Goal: Task Accomplishment & Management: Complete application form

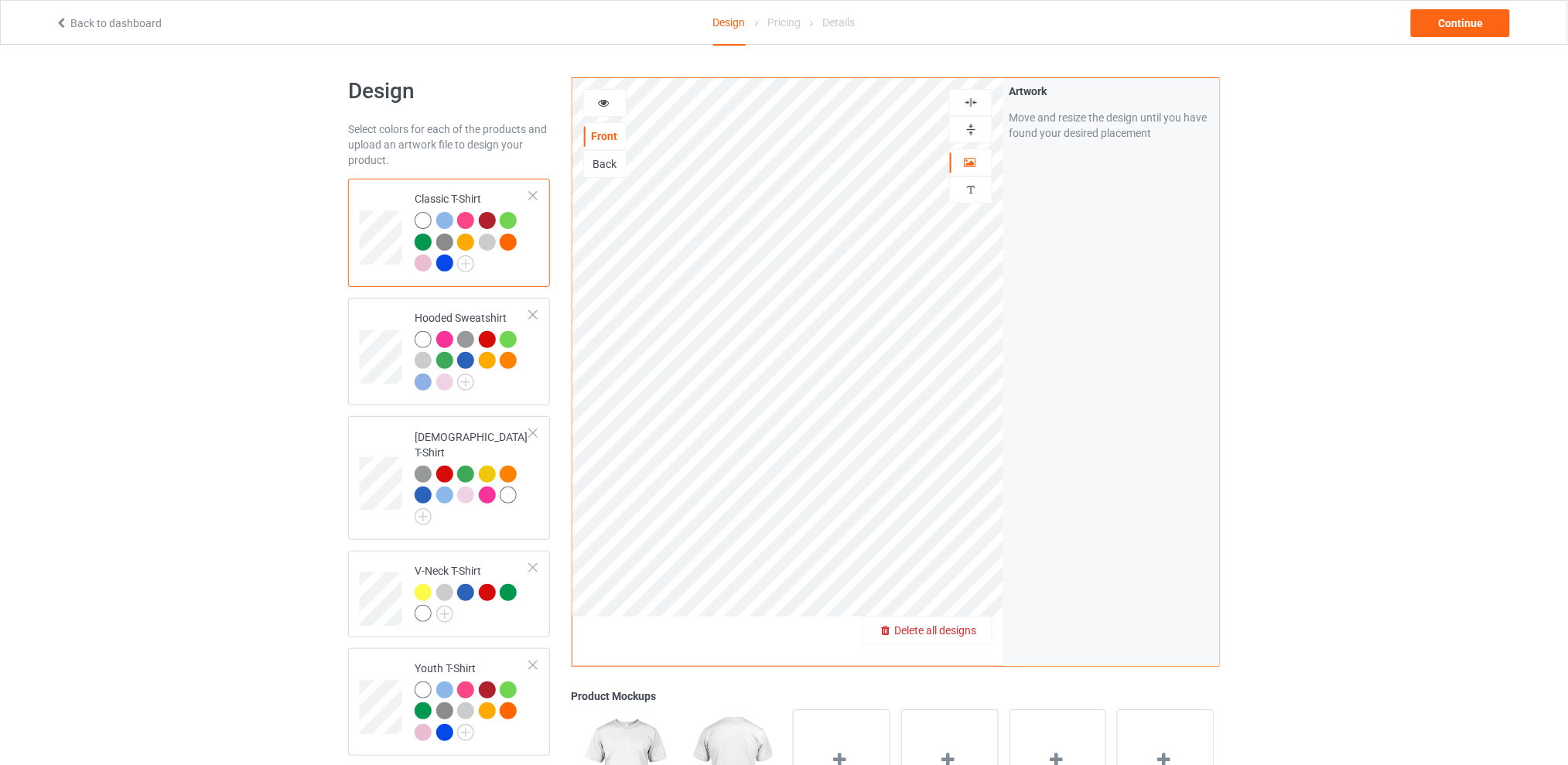
click at [972, 631] on span "Delete all designs" at bounding box center [935, 630] width 82 height 13
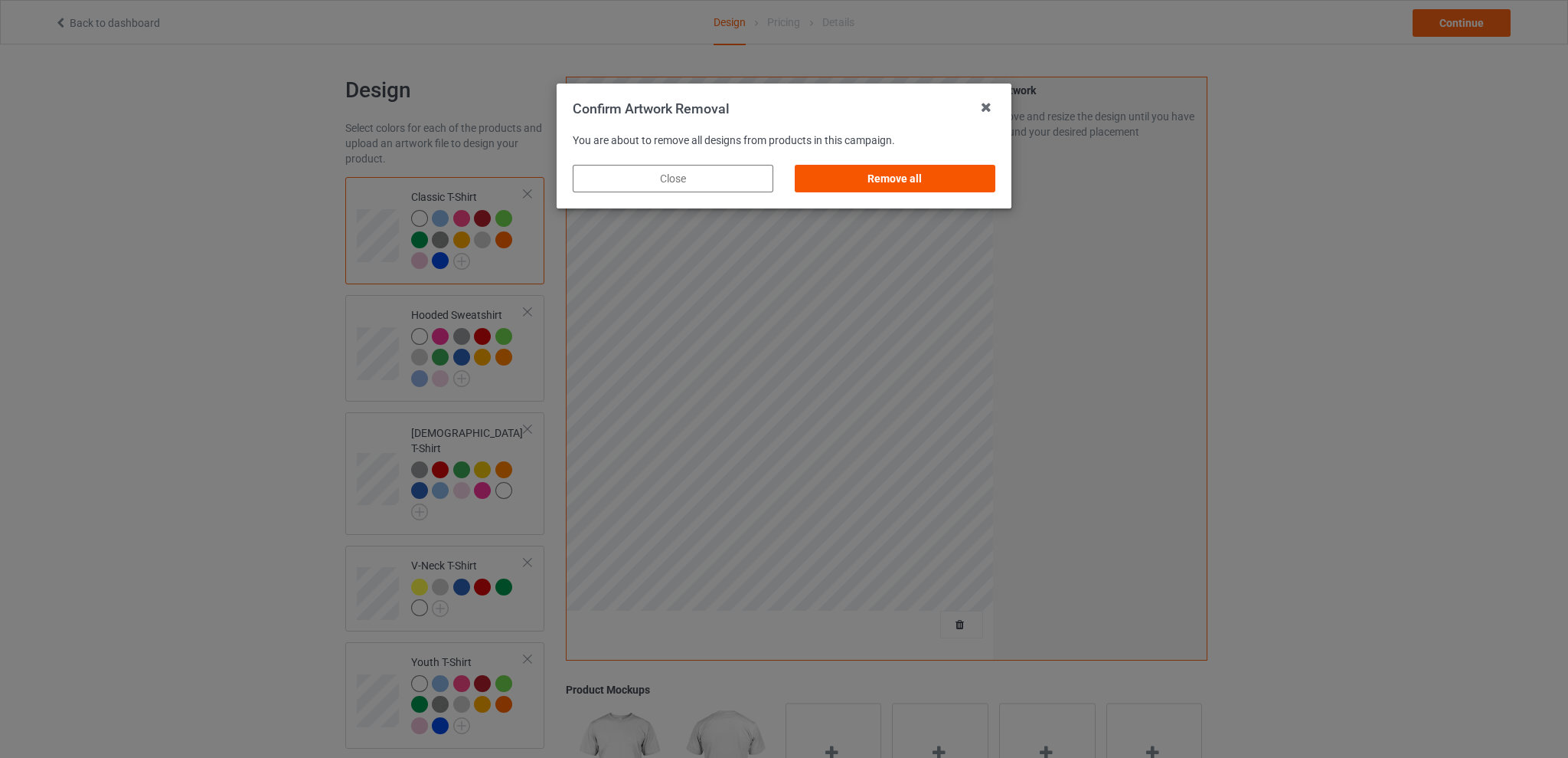
click at [930, 183] on div "Remove all" at bounding box center [895, 179] width 200 height 28
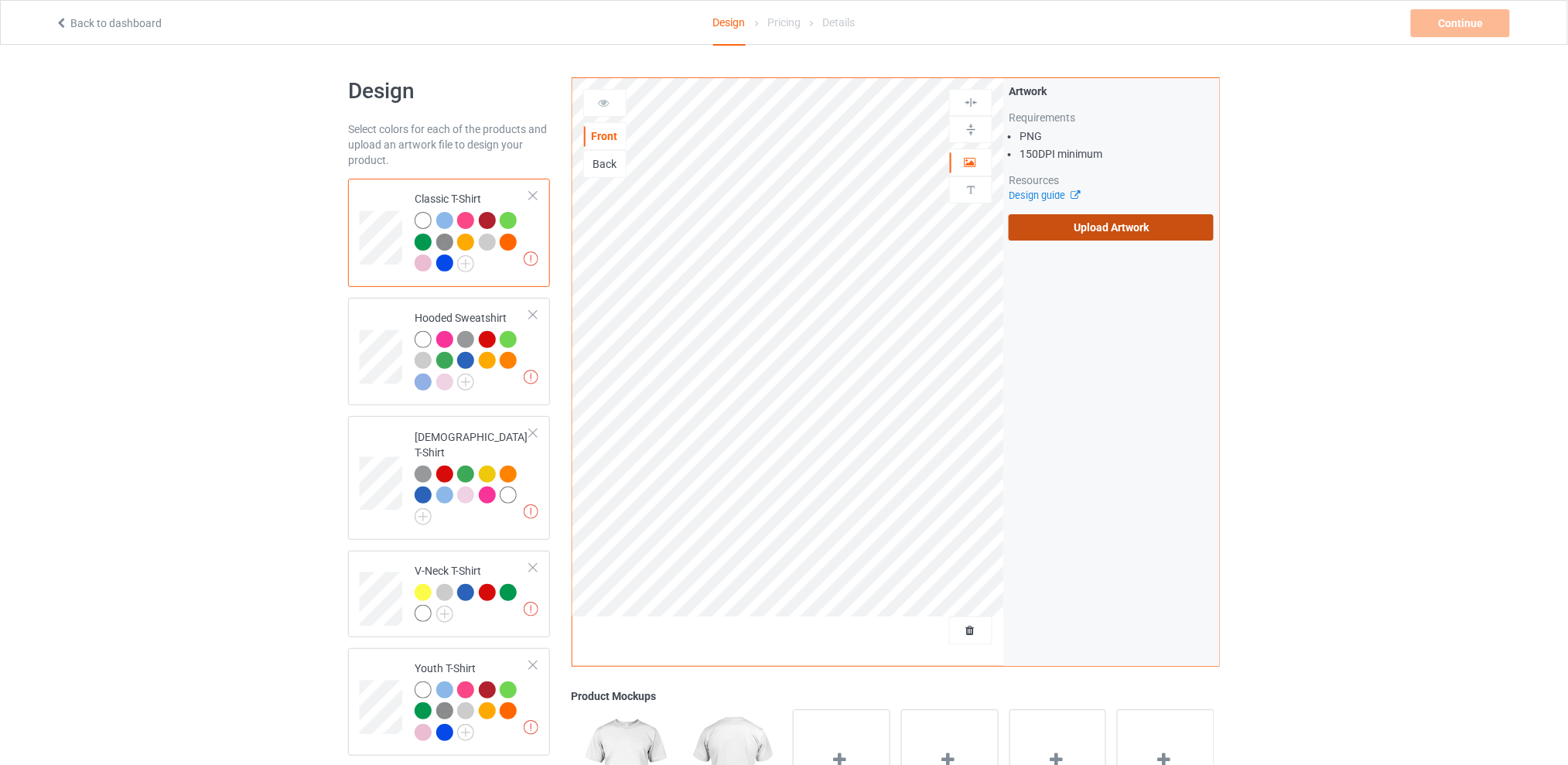
click at [1105, 227] on label "Upload Artwork" at bounding box center [1111, 227] width 205 height 27
click at [0, 0] on input "Upload Artwork" at bounding box center [0, 0] width 0 height 0
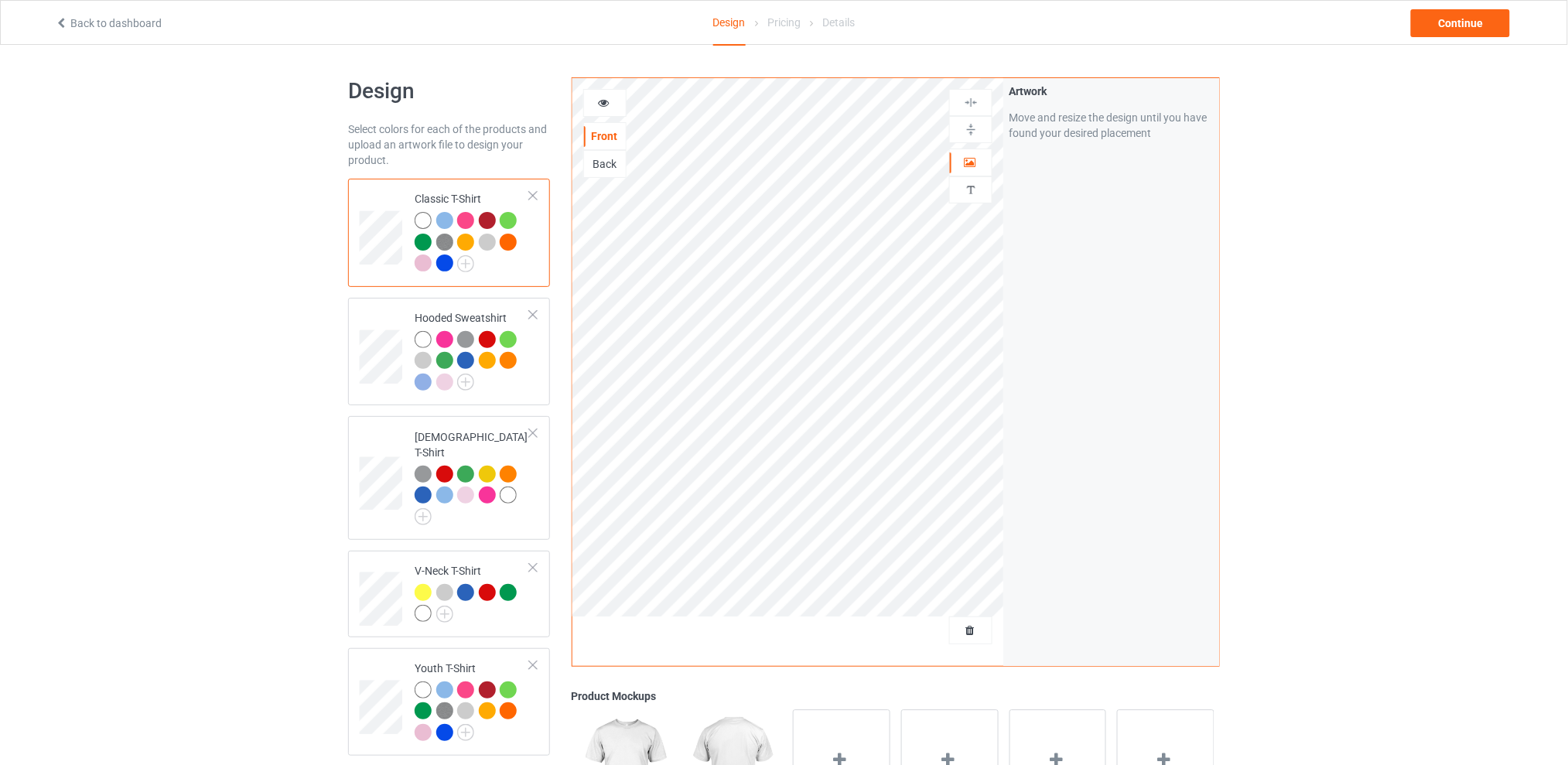
click at [1391, 216] on div "Design Select colors for each of the products and upload an artwork file to des…" at bounding box center [784, 630] width 1568 height 1171
click at [1462, 19] on div "Continue" at bounding box center [1460, 23] width 99 height 28
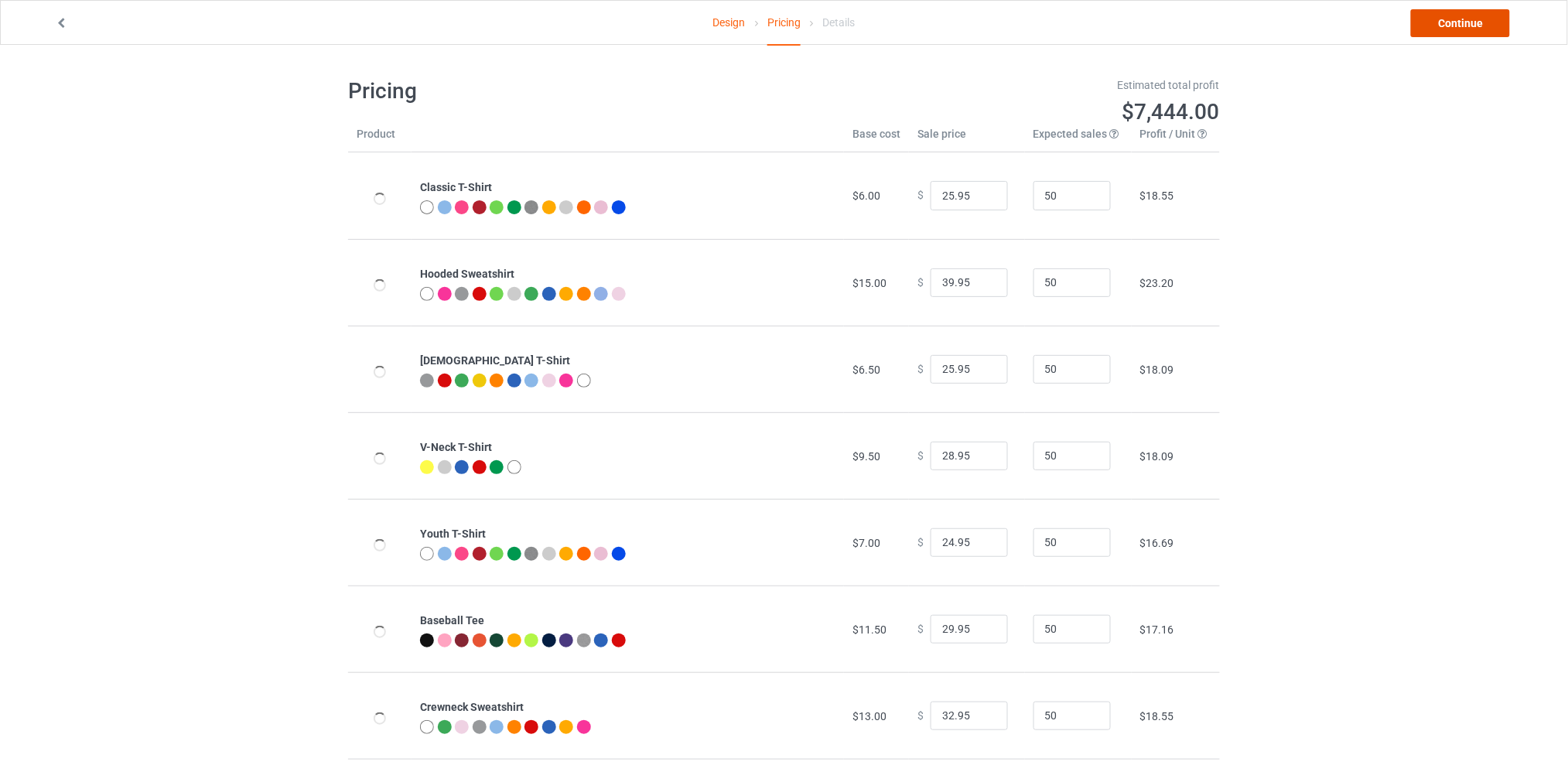
click at [1452, 28] on link "Continue" at bounding box center [1460, 23] width 99 height 28
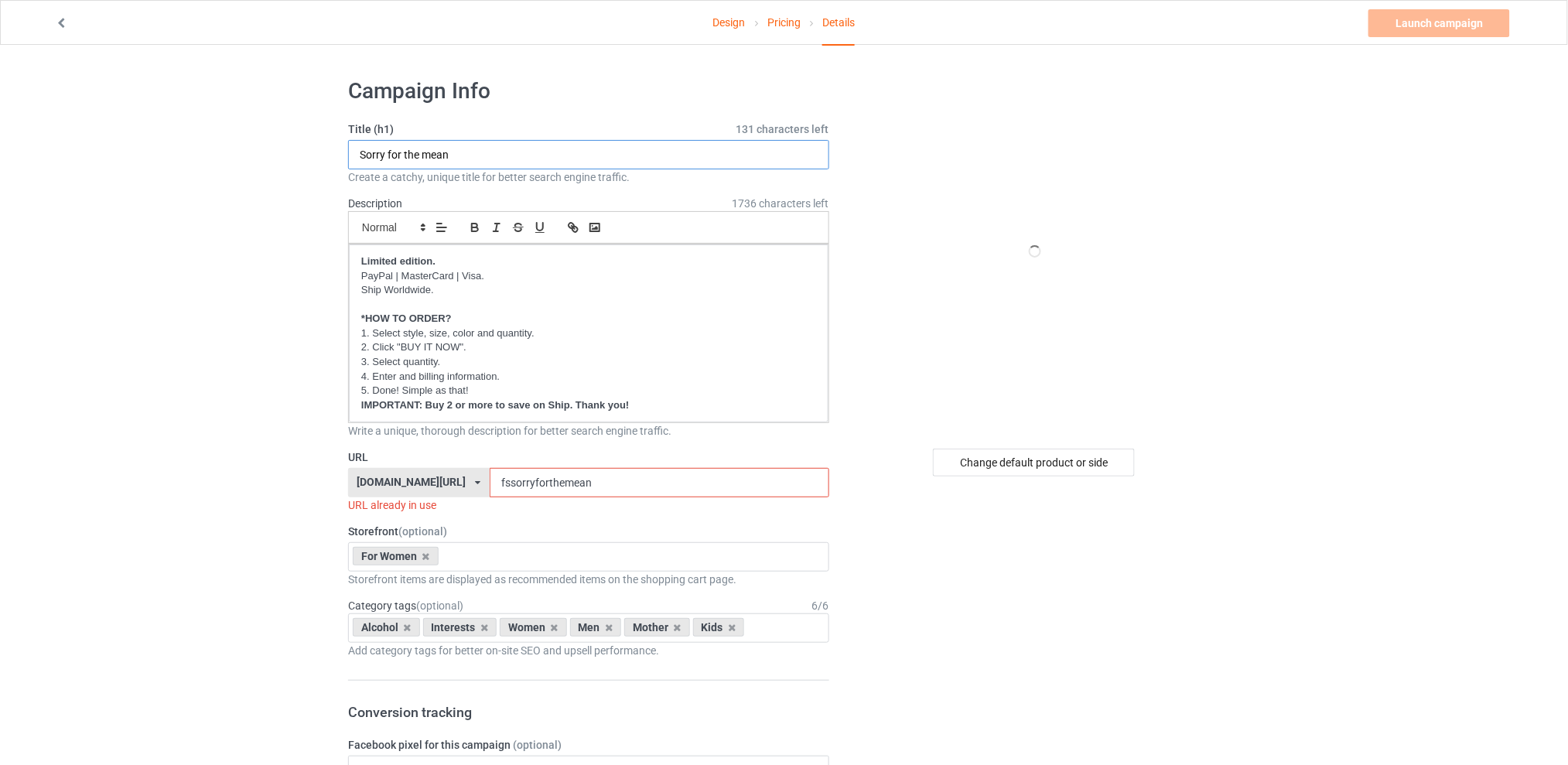
drag, startPoint x: 559, startPoint y: 158, endPoint x: 266, endPoint y: 157, distance: 293.0
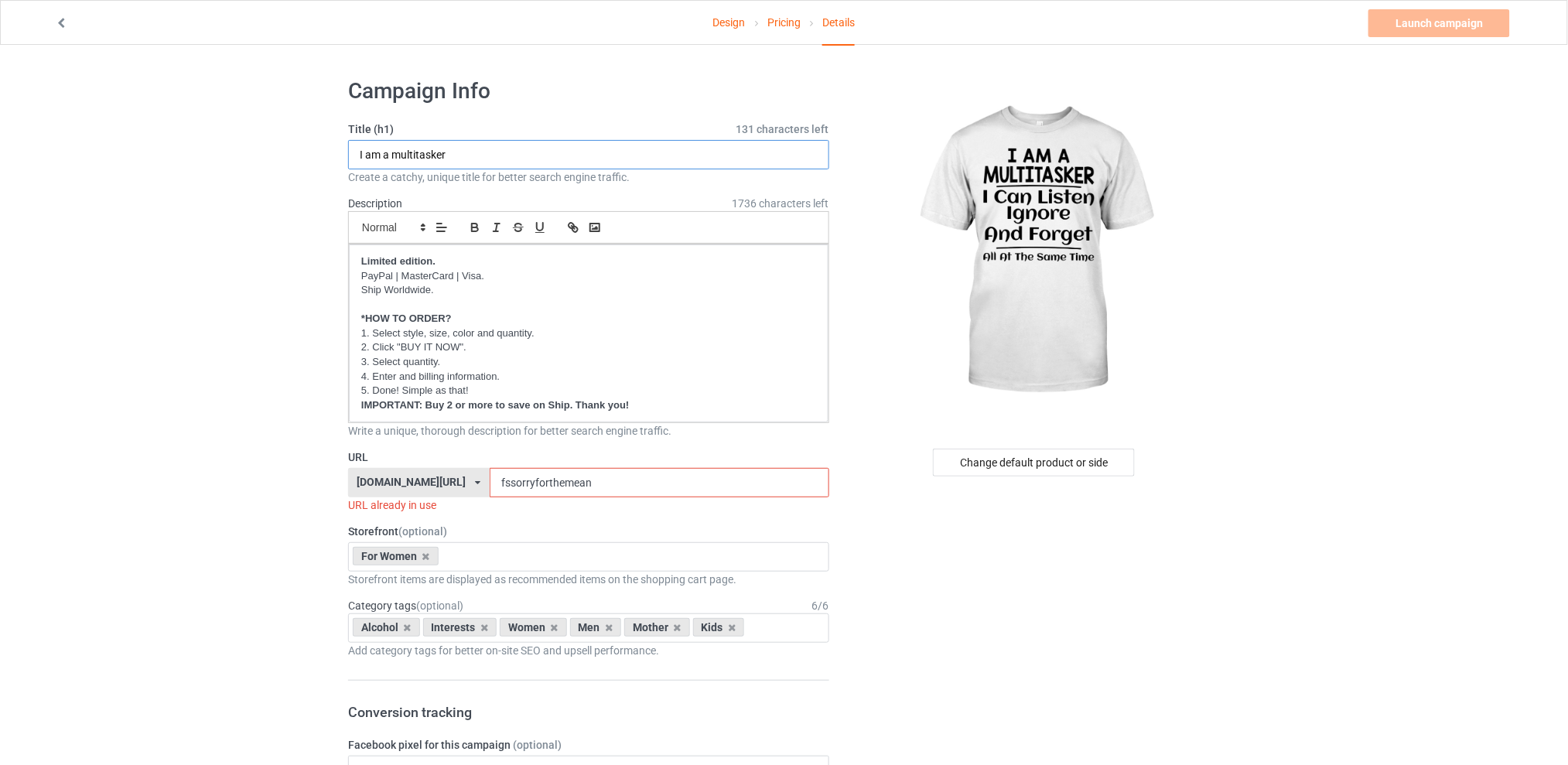
type input "I am a multitasker"
drag, startPoint x: 643, startPoint y: 477, endPoint x: 443, endPoint y: 477, distance: 200.0
click at [443, 477] on div "[DOMAIN_NAME][URL] [DOMAIN_NAME][URL] [DOMAIN_NAME][URL] [DOMAIN_NAME][URL] 5d7…" at bounding box center [588, 483] width 481 height 30
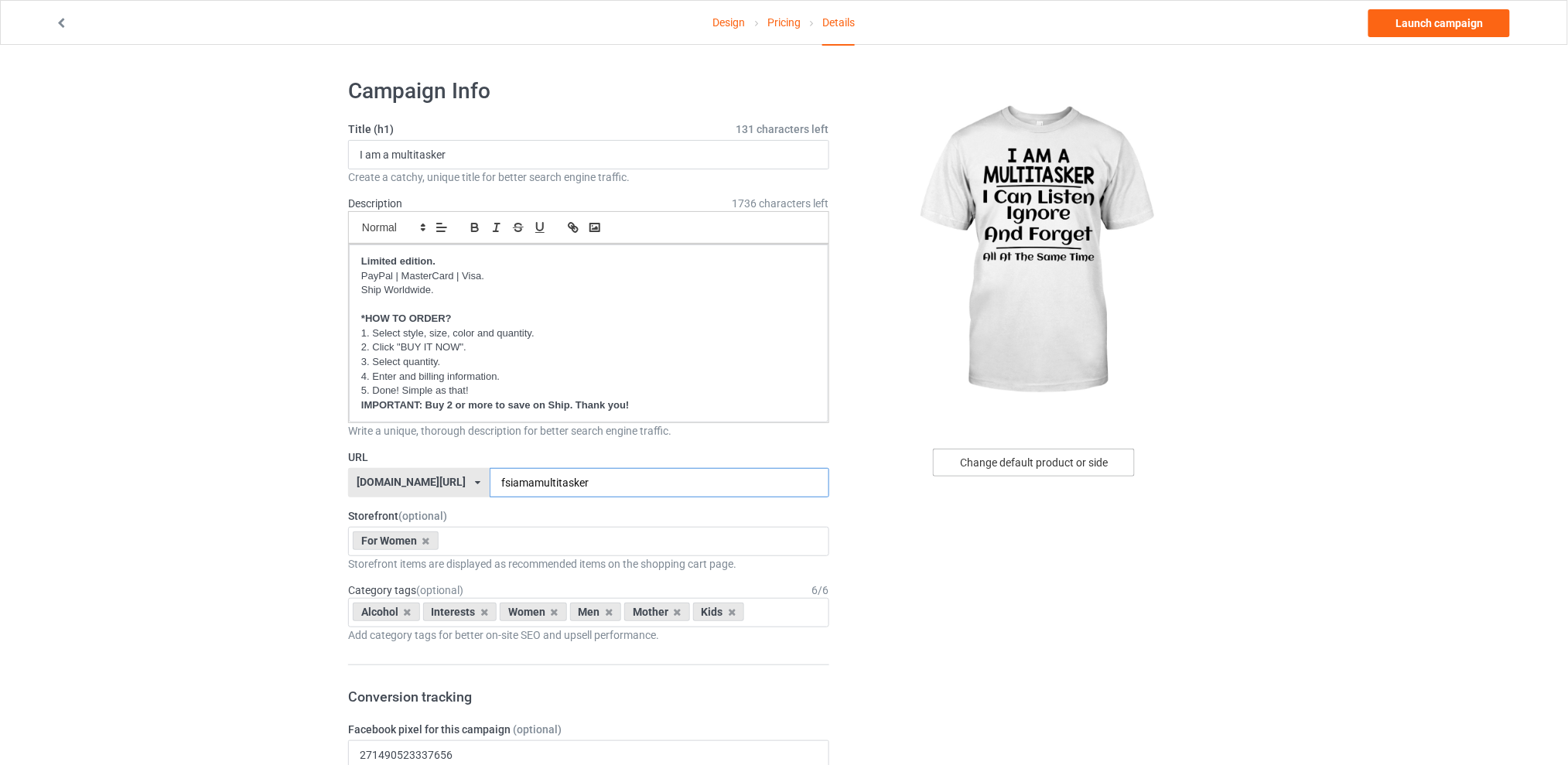
type input "fsiamamultitasker"
click at [1016, 459] on div "Change default product or side" at bounding box center [1033, 463] width 202 height 28
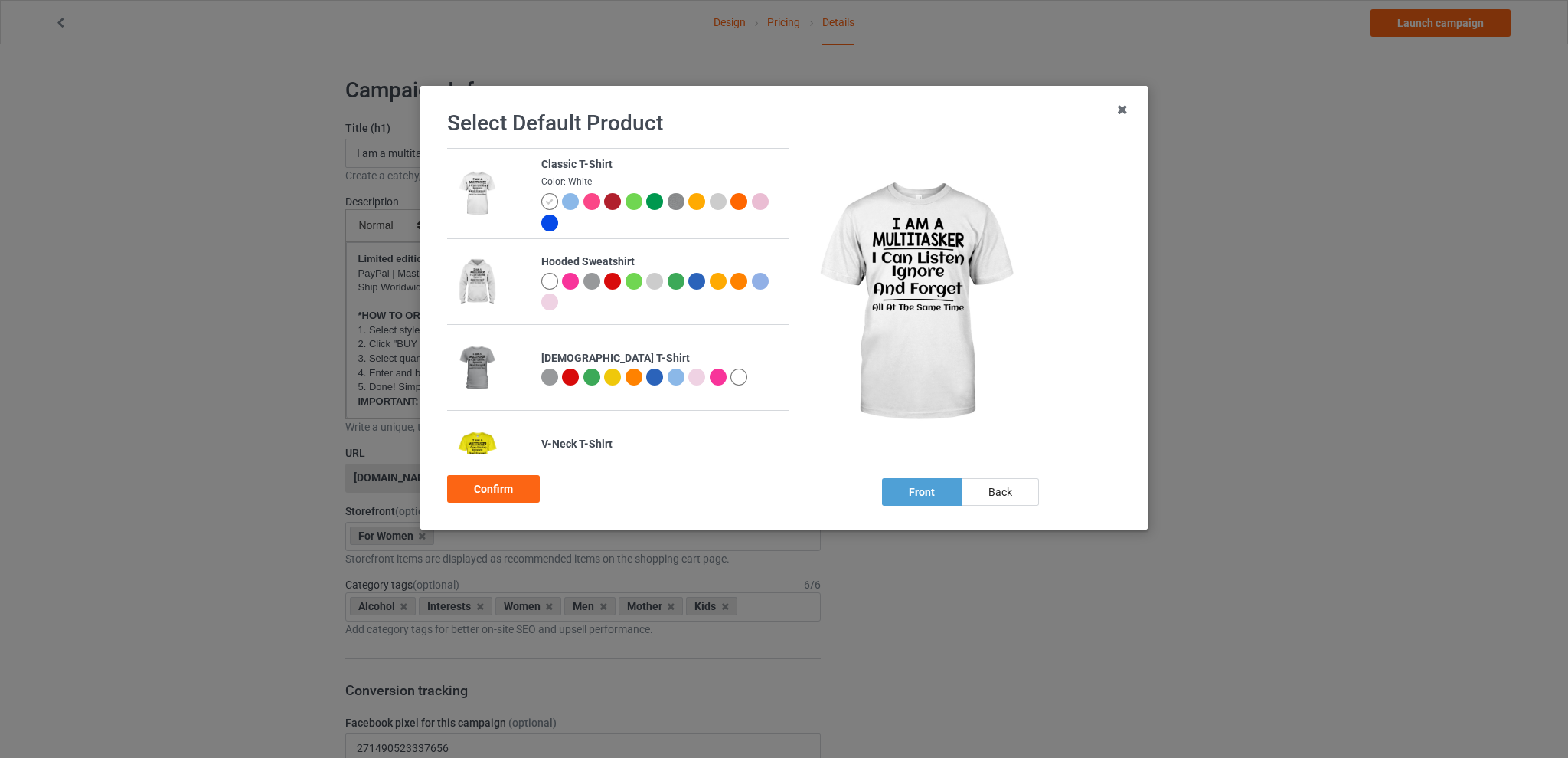
click at [569, 201] on div at bounding box center [570, 201] width 17 height 17
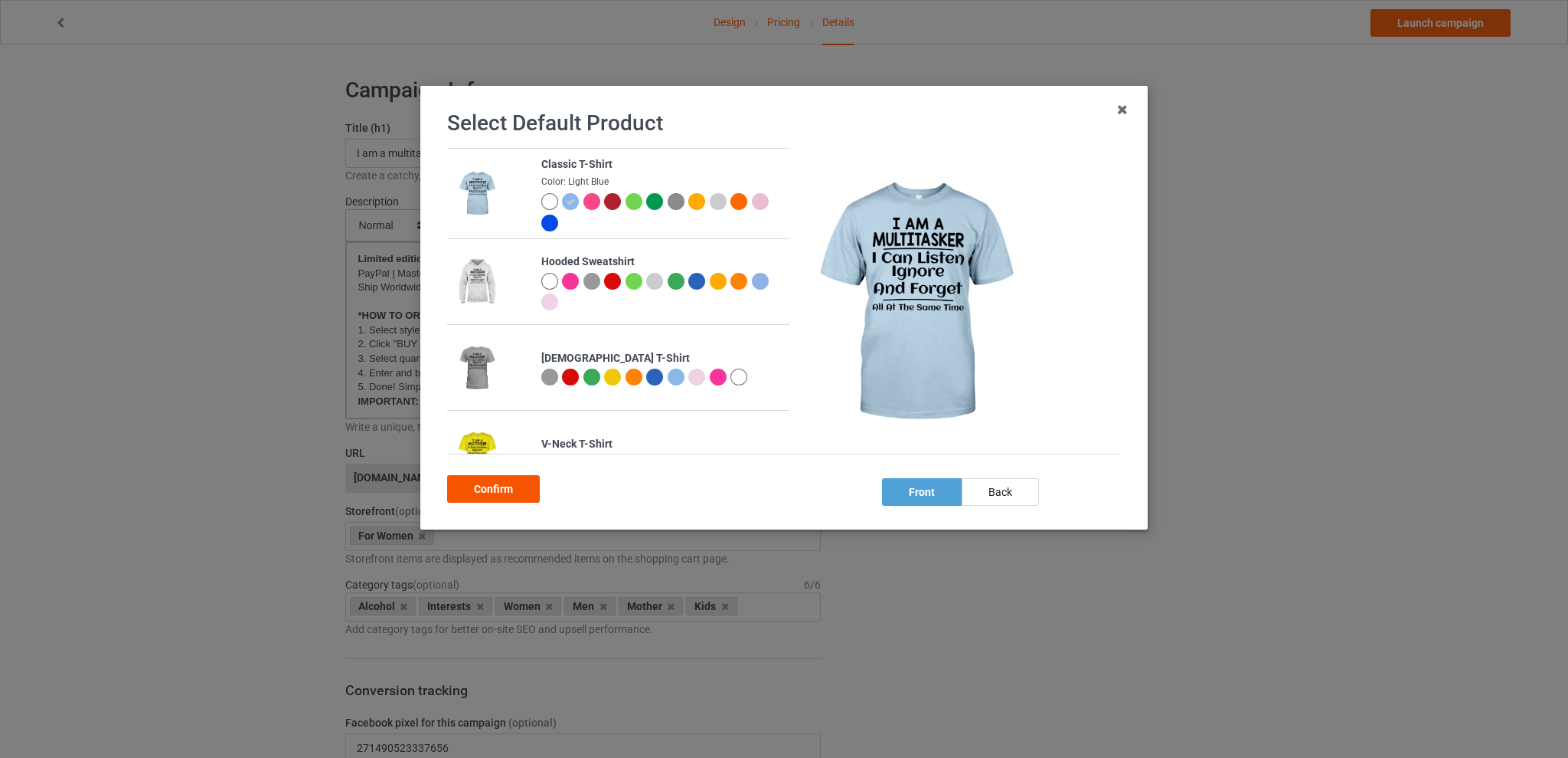
click at [495, 491] on div "Confirm" at bounding box center [494, 489] width 93 height 28
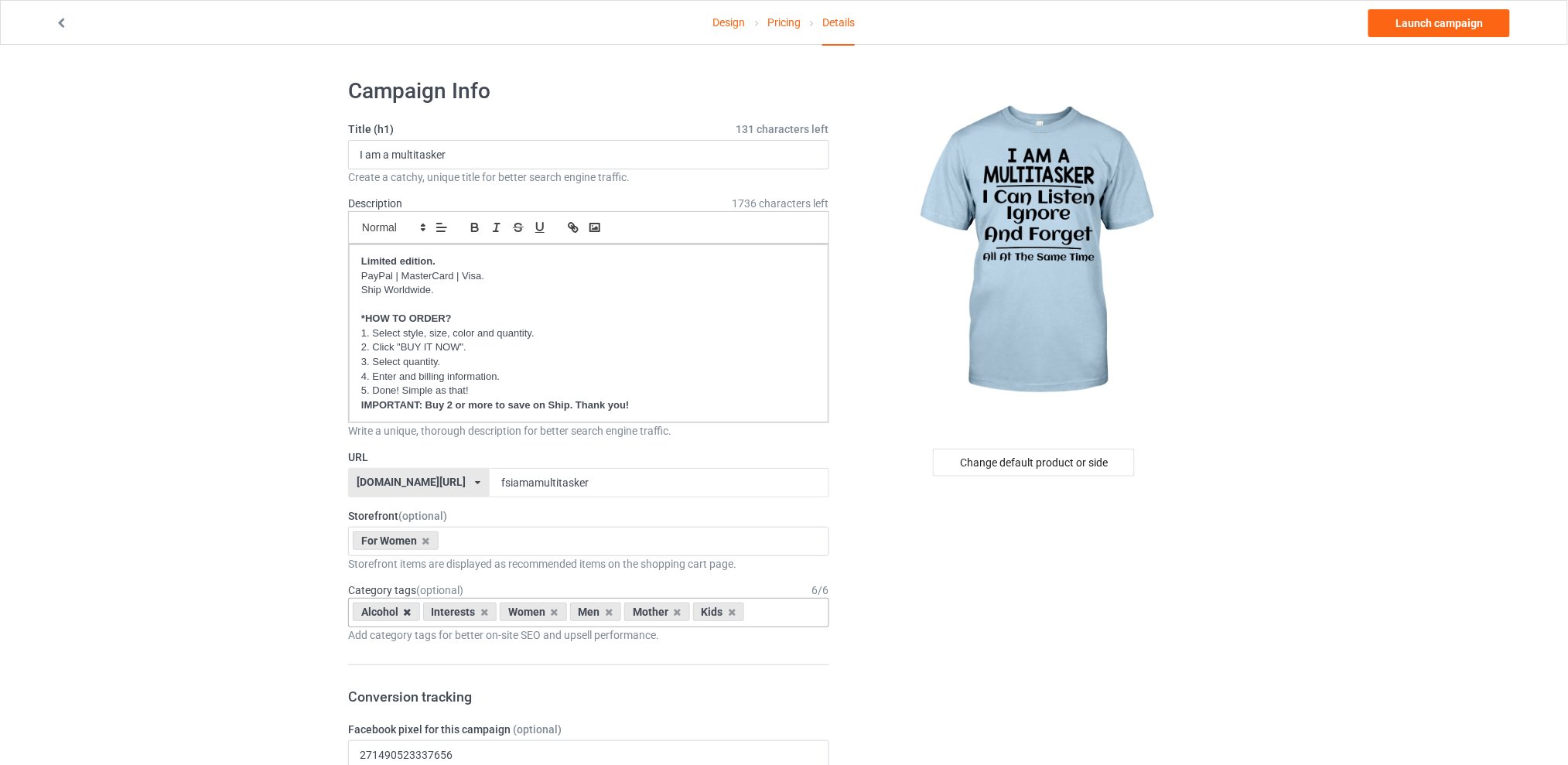
click at [408, 613] on icon at bounding box center [407, 612] width 8 height 10
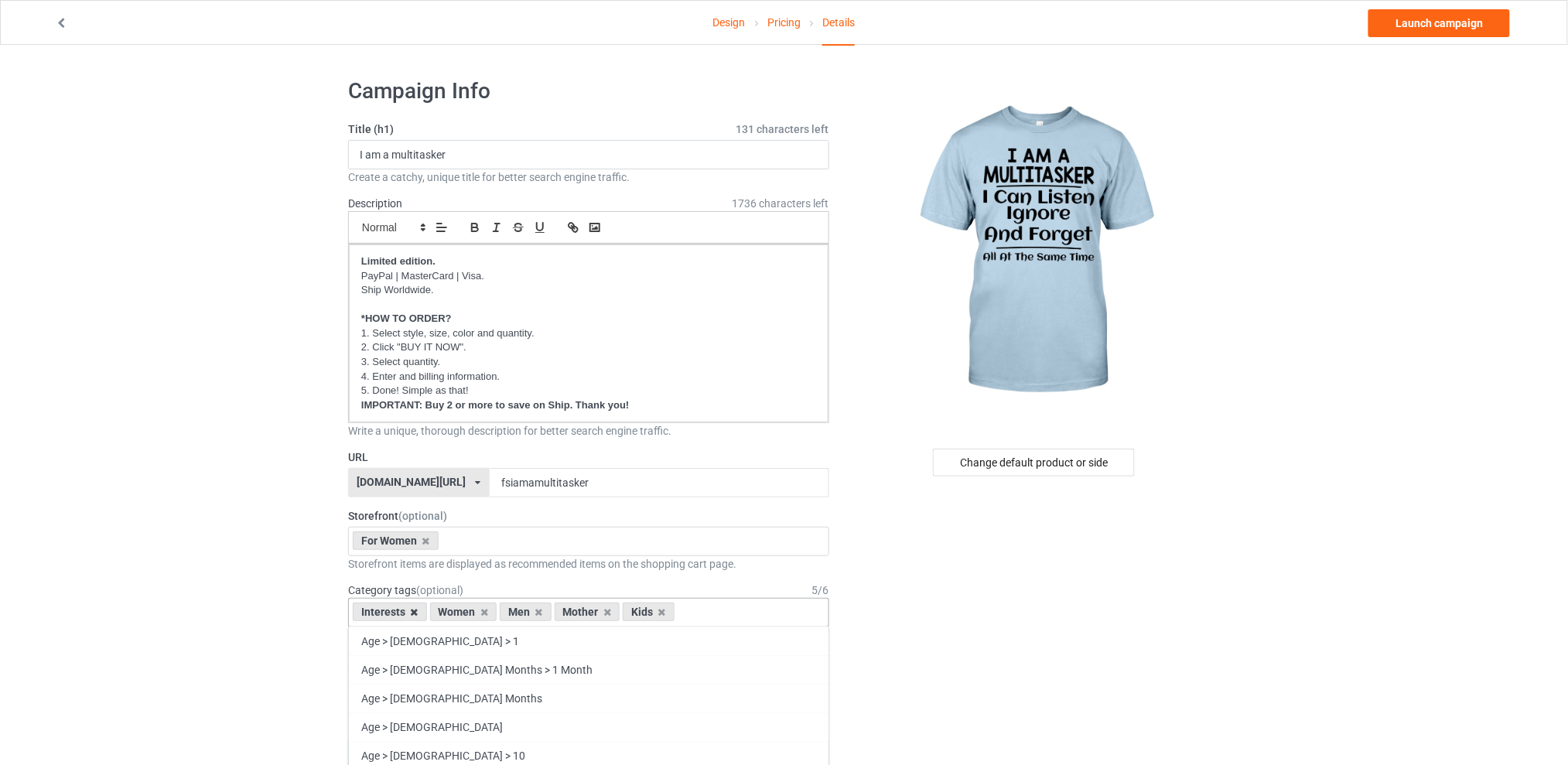
click at [417, 613] on icon at bounding box center [414, 612] width 8 height 10
click at [458, 614] on icon at bounding box center [462, 612] width 8 height 10
click at [471, 612] on div "Mother" at bounding box center [456, 612] width 66 height 19
click at [472, 612] on icon at bounding box center [476, 612] width 8 height 10
click at [463, 612] on icon at bounding box center [462, 612] width 8 height 10
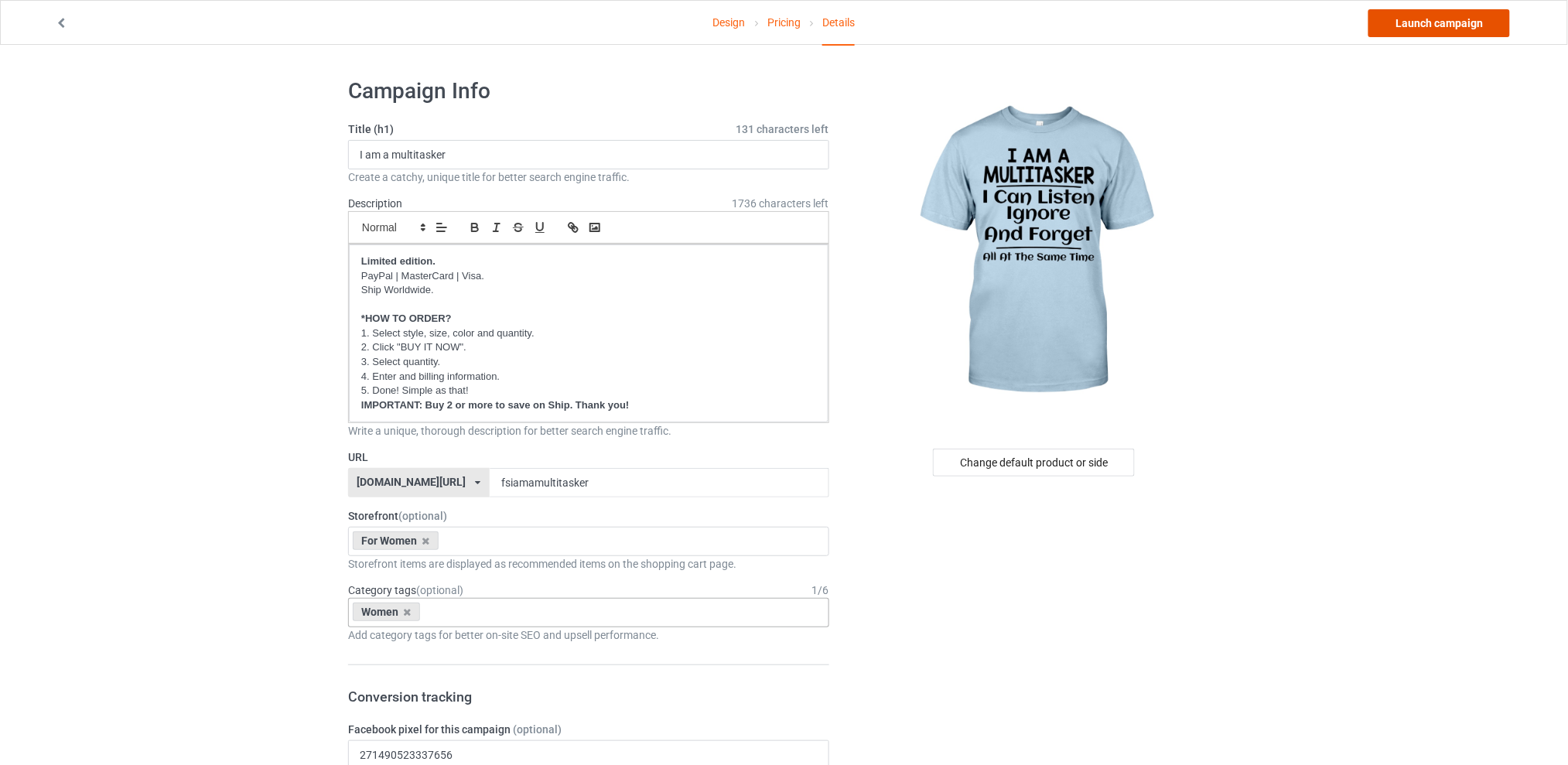
click at [1401, 11] on link "Launch campaign" at bounding box center [1438, 23] width 141 height 28
